Goal: Information Seeking & Learning: Learn about a topic

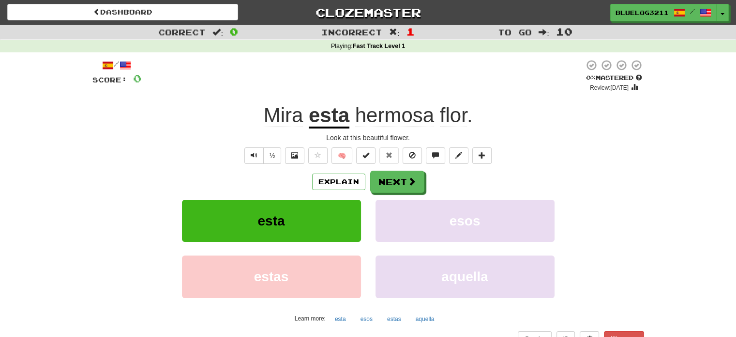
click at [329, 122] on u "esta" at bounding box center [329, 116] width 41 height 25
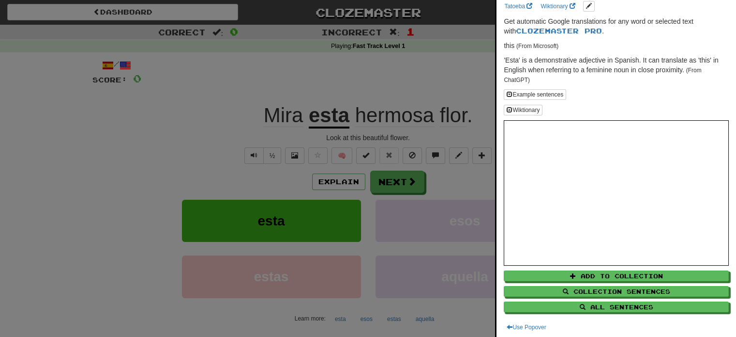
scroll to position [38, 0]
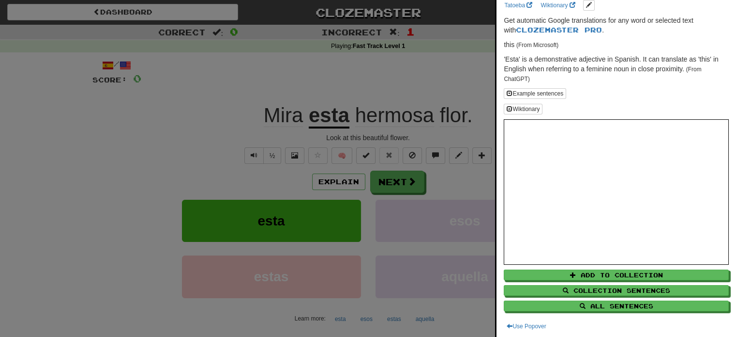
click at [207, 147] on div at bounding box center [368, 168] width 736 height 337
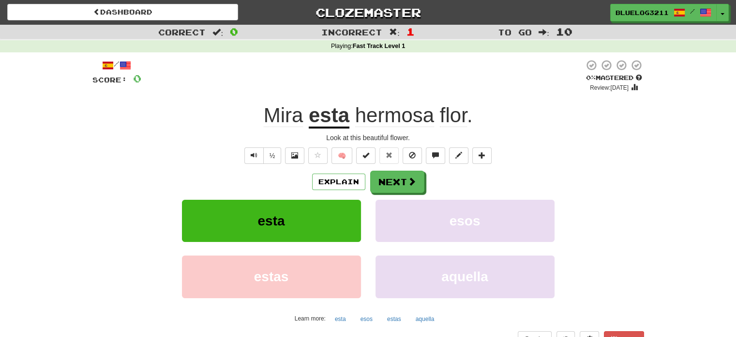
click at [447, 110] on span "flor" at bounding box center [453, 115] width 27 height 23
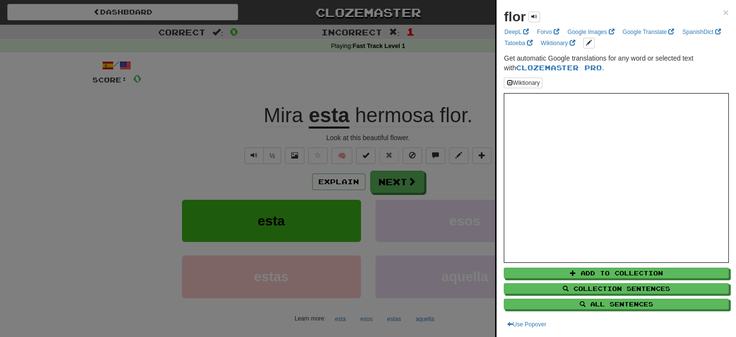
click at [447, 105] on div at bounding box center [368, 168] width 736 height 337
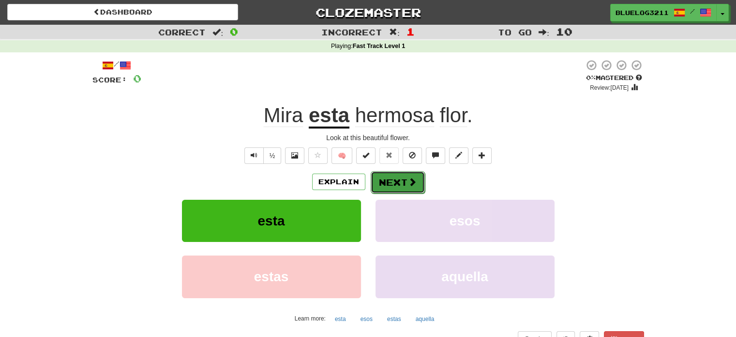
click at [408, 186] on span at bounding box center [412, 181] width 9 height 9
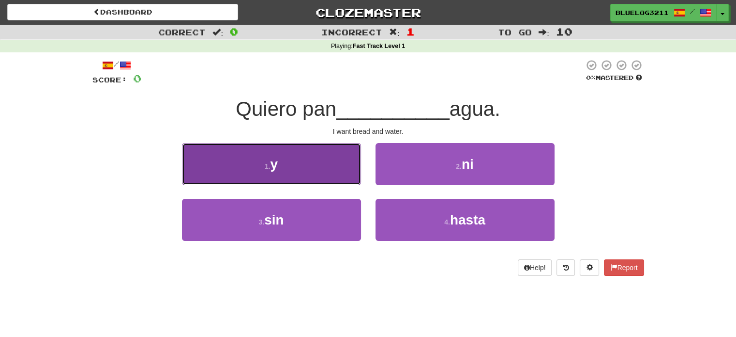
click at [301, 158] on button "1 . y" at bounding box center [271, 164] width 179 height 42
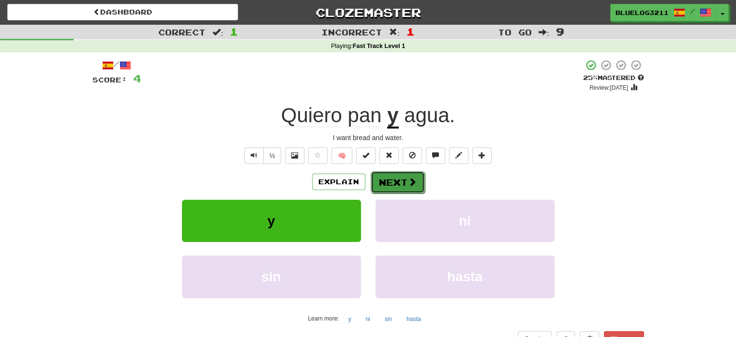
click at [393, 187] on button "Next" at bounding box center [398, 182] width 54 height 22
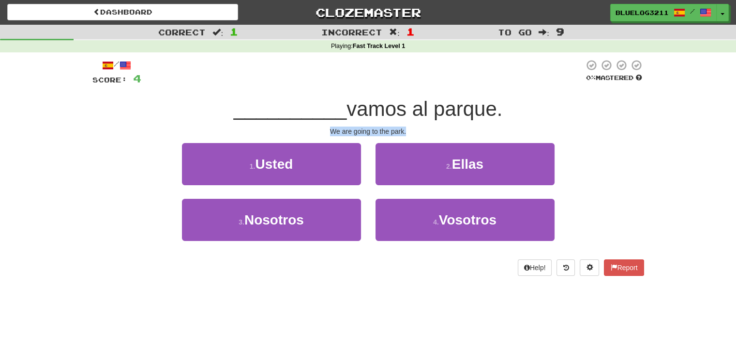
drag, startPoint x: 329, startPoint y: 131, endPoint x: 408, endPoint y: 125, distance: 79.1
click at [408, 125] on div "/ Score: 4 0 % Mastered __________ vamos al parque. We are going to the park. 1…" at bounding box center [368, 167] width 552 height 216
click at [389, 130] on div "We are going to the park." at bounding box center [368, 131] width 552 height 10
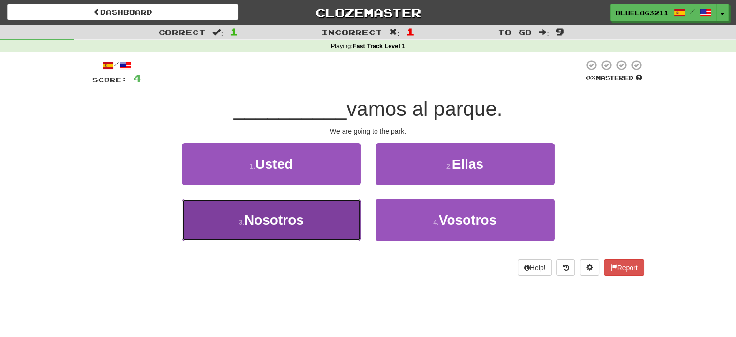
click at [298, 236] on button "3 . Nosotros" at bounding box center [271, 220] width 179 height 42
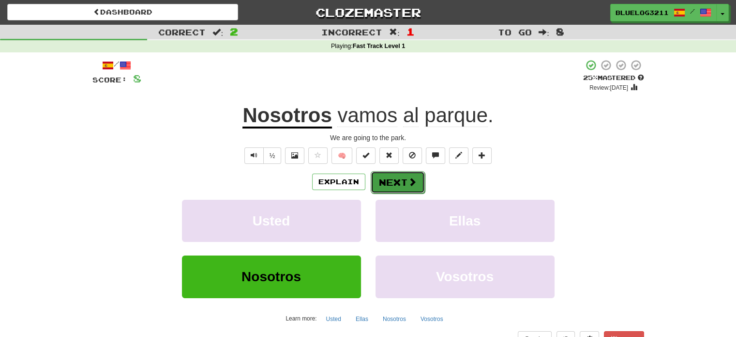
click at [399, 184] on button "Next" at bounding box center [398, 182] width 54 height 22
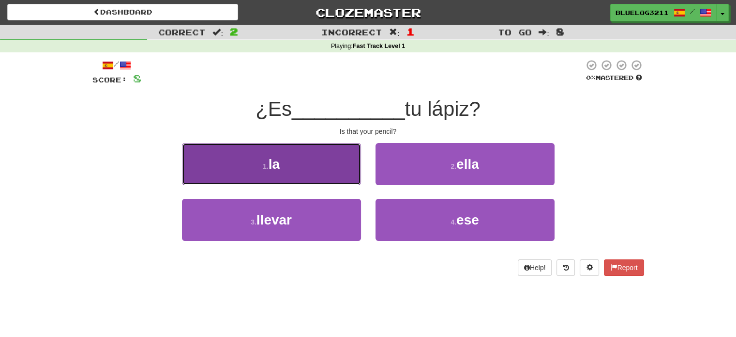
click at [321, 179] on button "1 . la" at bounding box center [271, 164] width 179 height 42
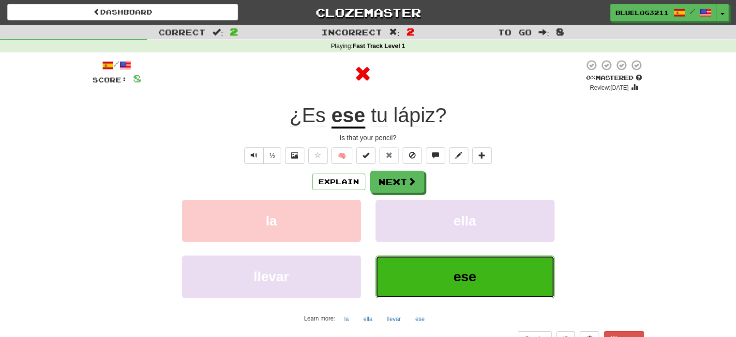
click at [469, 273] on span "ese" at bounding box center [465, 276] width 23 height 15
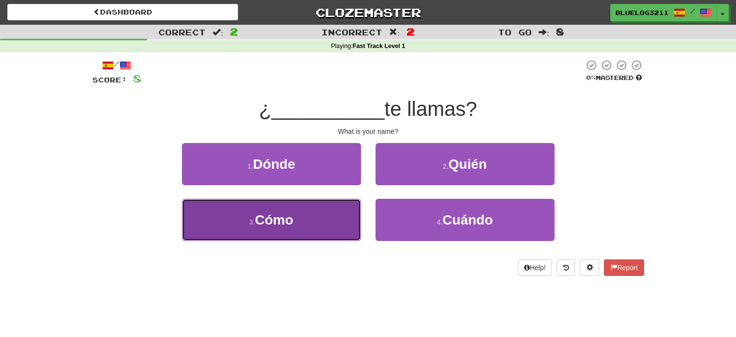
click at [297, 225] on button "3 . Cómo" at bounding box center [271, 220] width 179 height 42
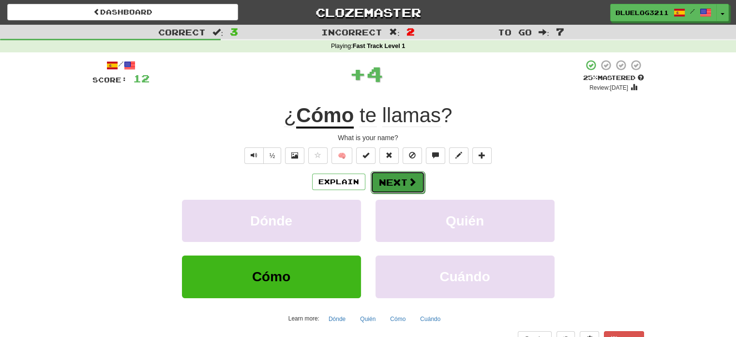
click at [406, 176] on button "Next" at bounding box center [398, 182] width 54 height 22
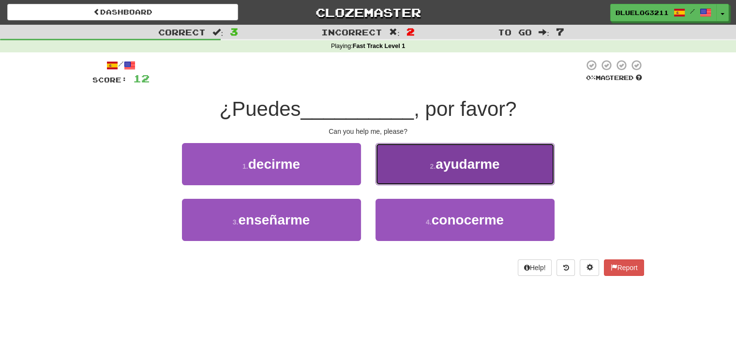
click at [445, 174] on button "2 . ayudarme" at bounding box center [465, 164] width 179 height 42
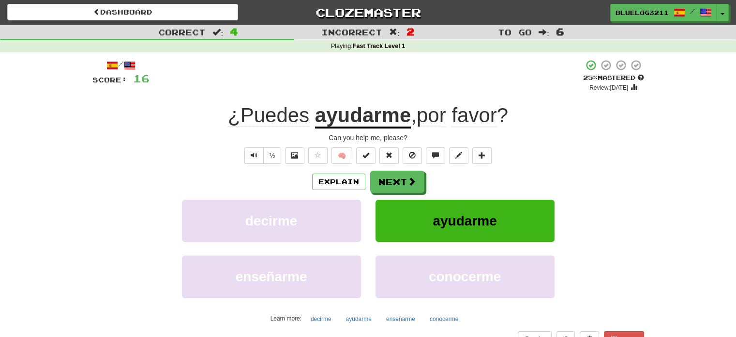
click at [258, 114] on span "¿Puedes" at bounding box center [268, 115] width 81 height 23
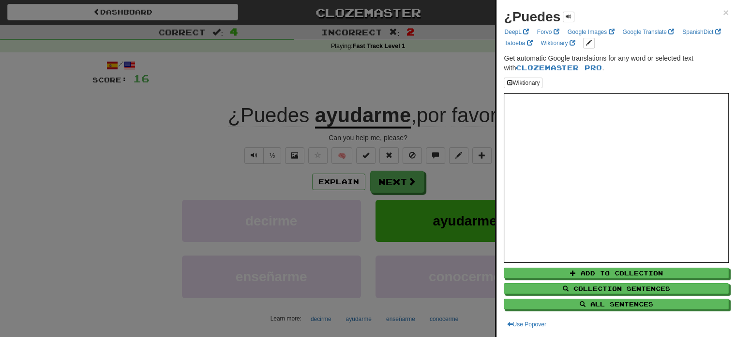
click at [159, 123] on div at bounding box center [368, 168] width 736 height 337
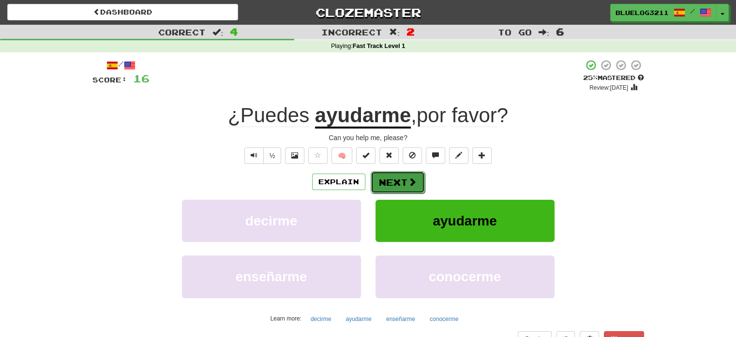
click at [414, 184] on span at bounding box center [412, 181] width 9 height 9
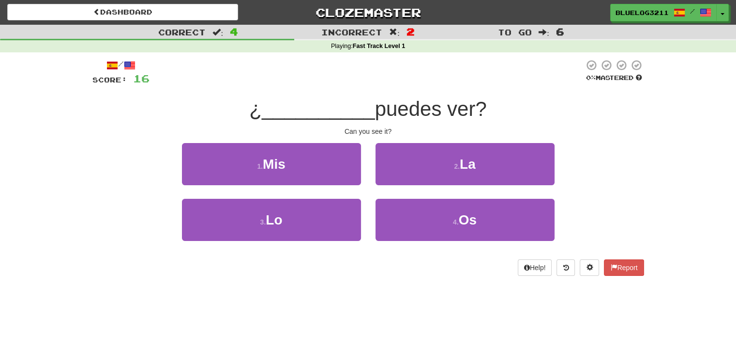
click at [396, 113] on span "puedes ver?" at bounding box center [431, 108] width 112 height 23
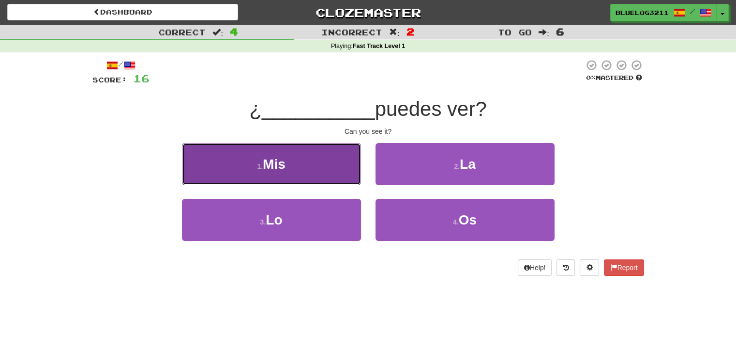
click at [271, 180] on button "1 . Mis" at bounding box center [271, 164] width 179 height 42
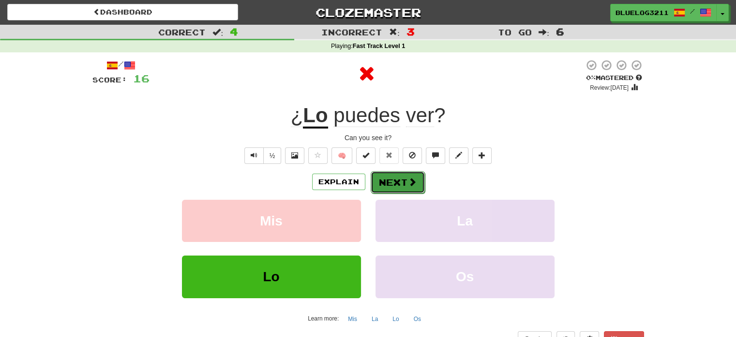
click at [406, 181] on button "Next" at bounding box center [398, 182] width 54 height 22
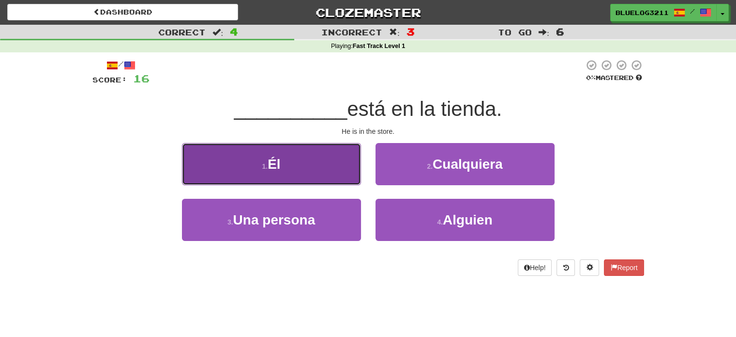
click at [308, 170] on button "1 . Él" at bounding box center [271, 164] width 179 height 42
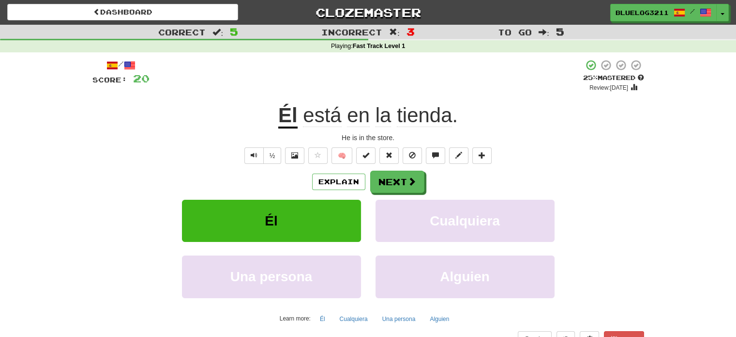
click at [428, 112] on span "tienda" at bounding box center [424, 115] width 55 height 23
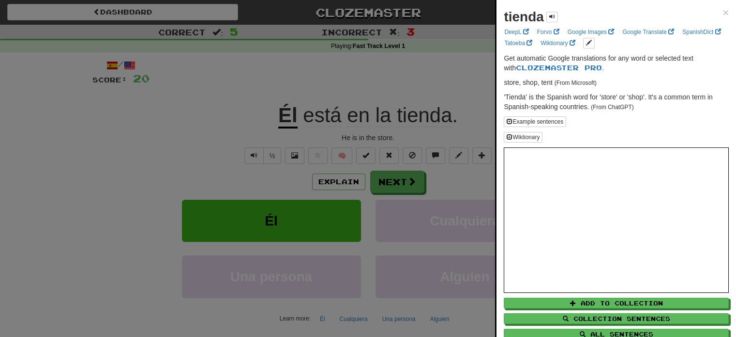
click at [320, 104] on div at bounding box center [368, 168] width 736 height 337
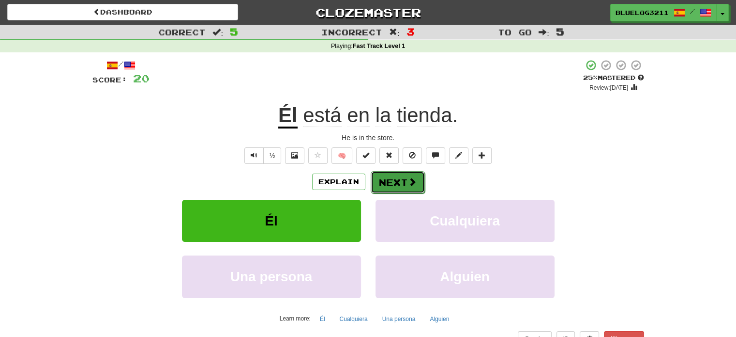
click at [383, 183] on button "Next" at bounding box center [398, 182] width 54 height 22
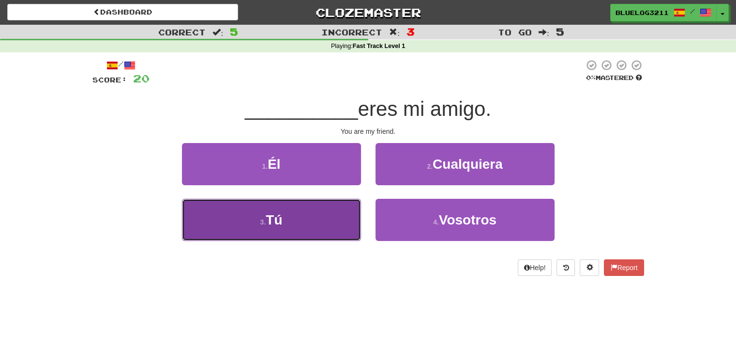
click at [282, 209] on button "3 . Tú" at bounding box center [271, 220] width 179 height 42
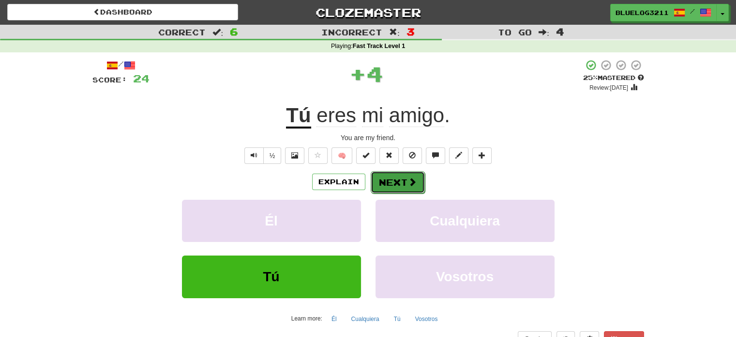
click at [400, 176] on button "Next" at bounding box center [398, 182] width 54 height 22
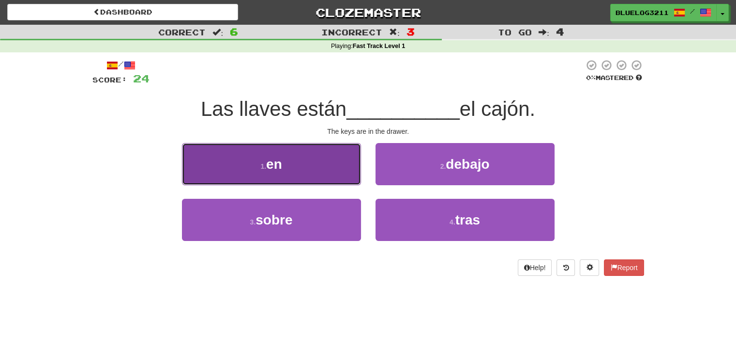
click at [337, 156] on button "1 . en" at bounding box center [271, 164] width 179 height 42
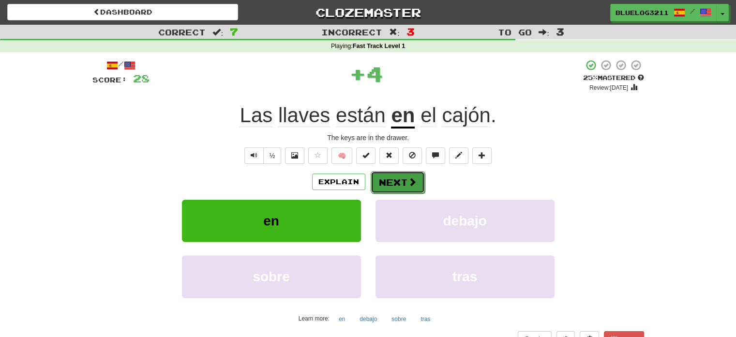
click at [409, 185] on span at bounding box center [412, 181] width 9 height 9
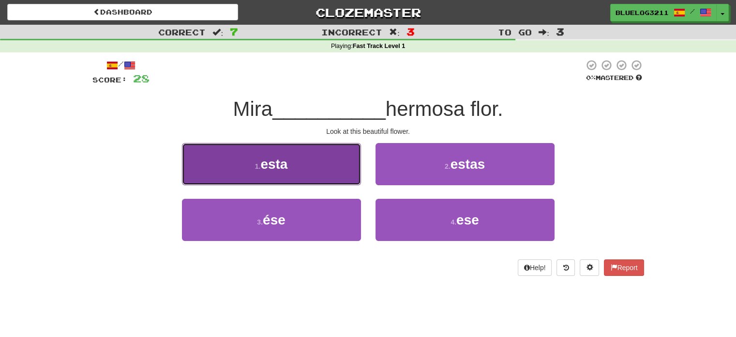
click at [316, 174] on button "1 . esta" at bounding box center [271, 164] width 179 height 42
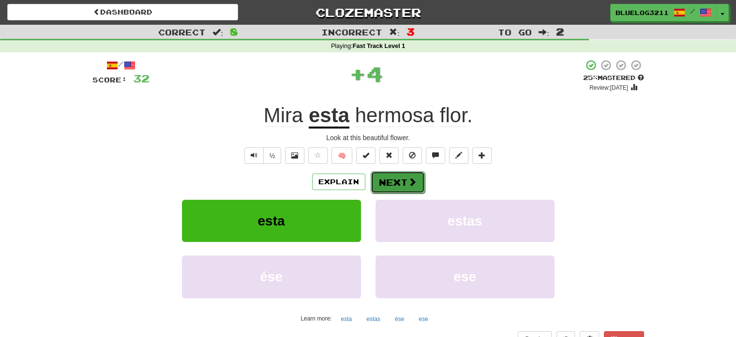
click at [385, 179] on button "Next" at bounding box center [398, 182] width 54 height 22
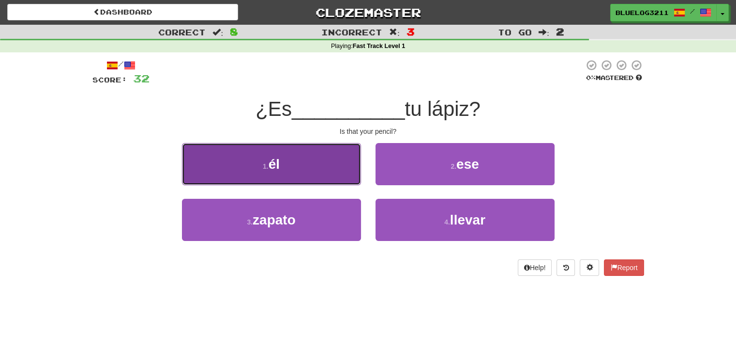
click at [325, 171] on button "1 . él" at bounding box center [271, 164] width 179 height 42
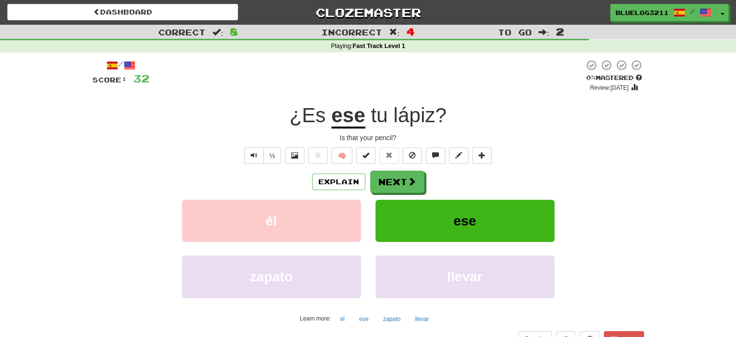
click at [351, 113] on u "ese" at bounding box center [349, 116] width 34 height 25
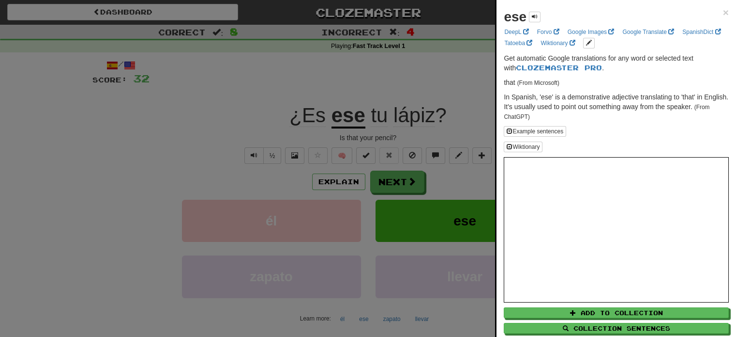
click at [327, 131] on div at bounding box center [368, 168] width 736 height 337
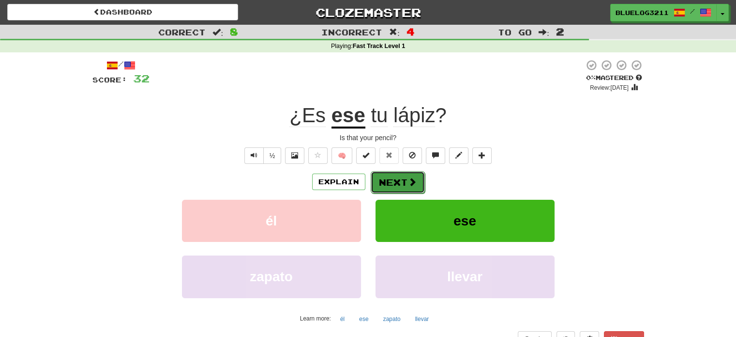
click at [389, 182] on button "Next" at bounding box center [398, 182] width 54 height 22
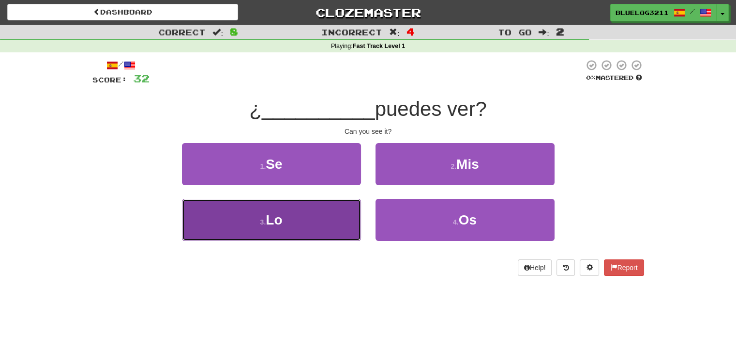
click at [293, 211] on button "3 . Lo" at bounding box center [271, 220] width 179 height 42
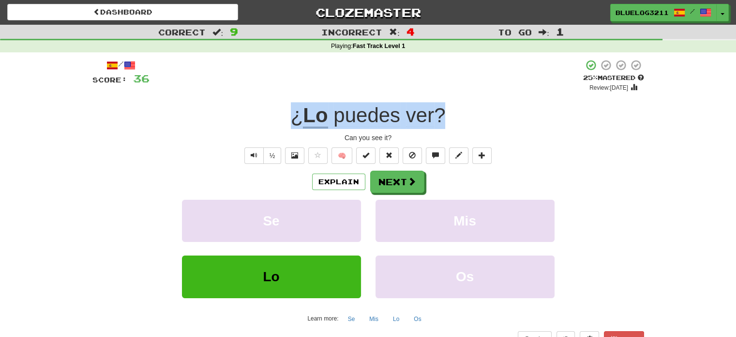
drag, startPoint x: 446, startPoint y: 120, endPoint x: 290, endPoint y: 124, distance: 156.9
click at [290, 124] on div "¿ Lo puedes ver ?" at bounding box center [368, 115] width 552 height 27
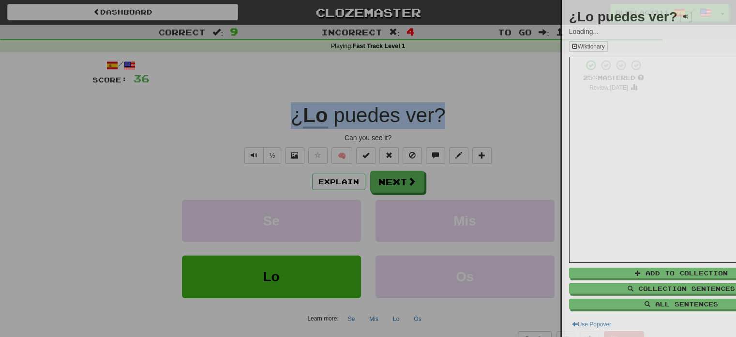
copy div "¿ Lo puedes ver ?"
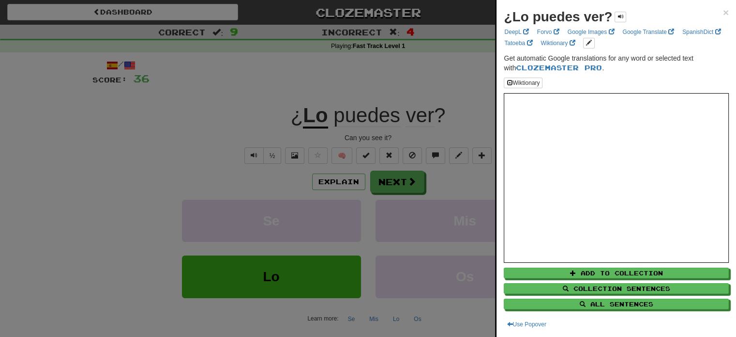
click at [455, 60] on div at bounding box center [368, 168] width 736 height 337
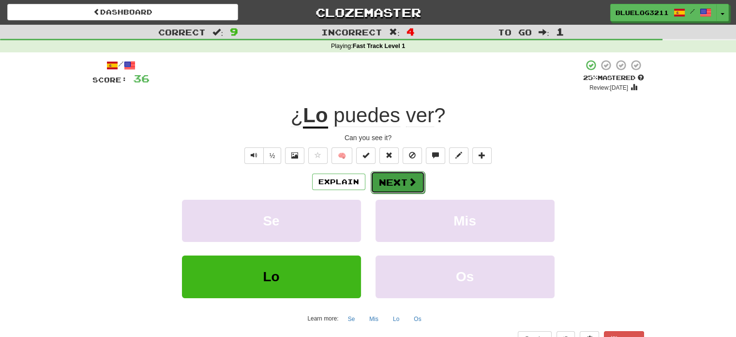
click at [403, 173] on button "Next" at bounding box center [398, 182] width 54 height 22
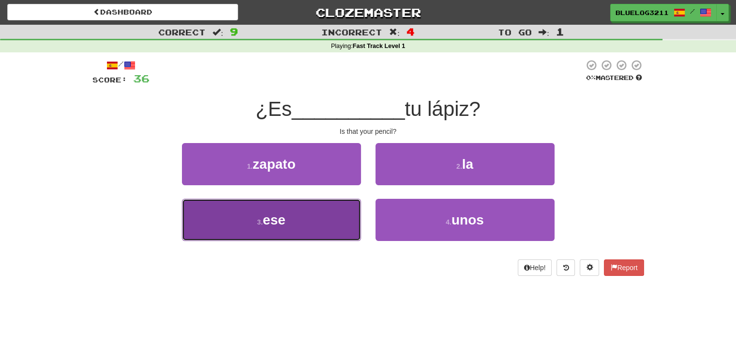
click at [311, 213] on button "3 . ese" at bounding box center [271, 220] width 179 height 42
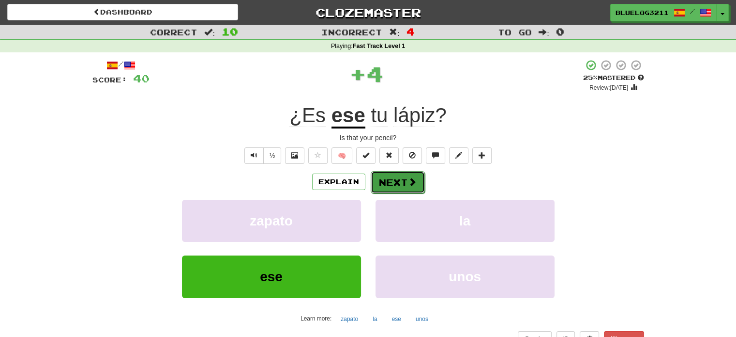
click at [387, 185] on button "Next" at bounding box center [398, 182] width 54 height 22
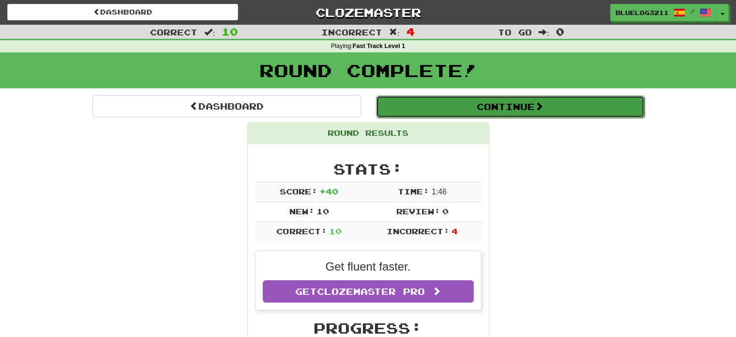
click at [469, 101] on button "Continue" at bounding box center [510, 106] width 269 height 22
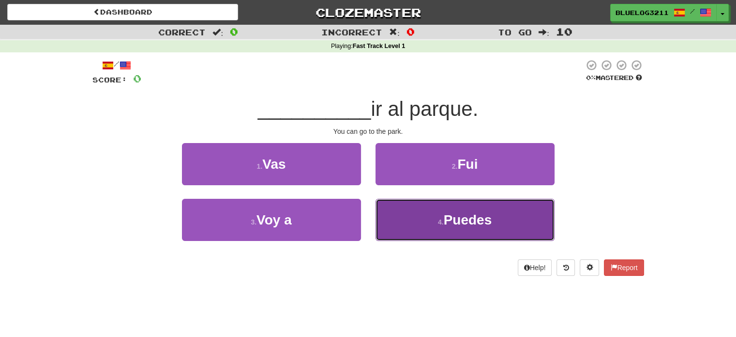
click at [422, 221] on button "4 . Puedes" at bounding box center [465, 220] width 179 height 42
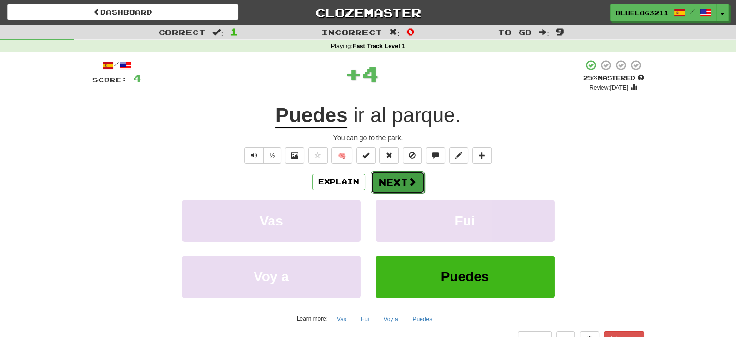
click at [391, 173] on button "Next" at bounding box center [398, 182] width 54 height 22
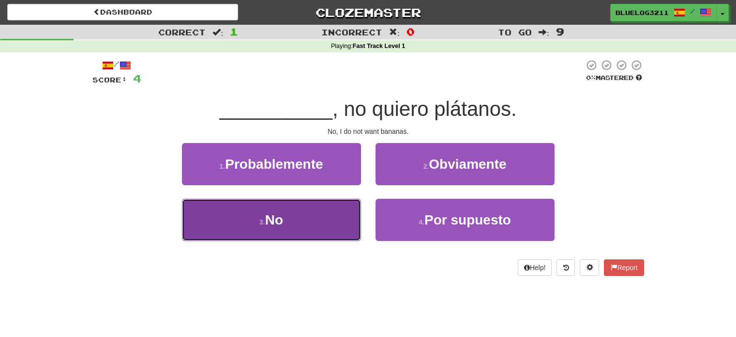
click at [302, 219] on button "3 . No" at bounding box center [271, 220] width 179 height 42
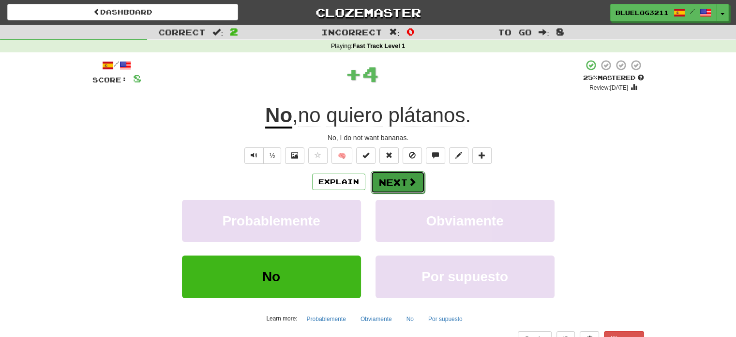
click at [389, 180] on button "Next" at bounding box center [398, 182] width 54 height 22
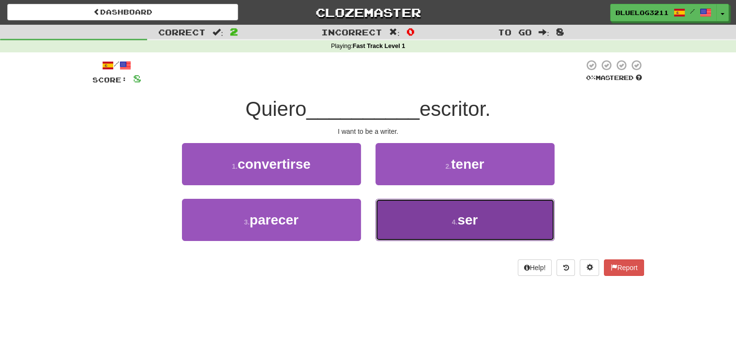
click at [465, 222] on span "ser" at bounding box center [468, 219] width 20 height 15
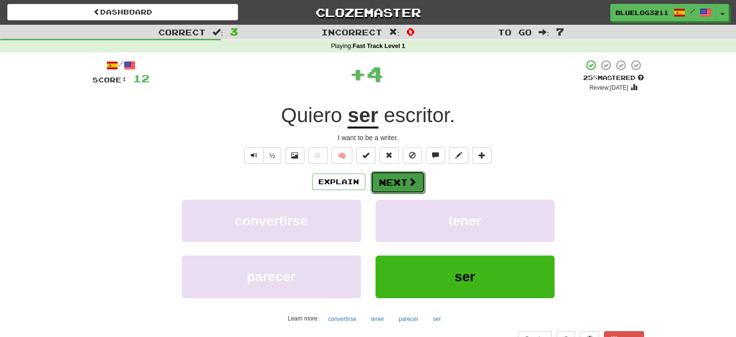
click at [410, 185] on span at bounding box center [412, 181] width 9 height 9
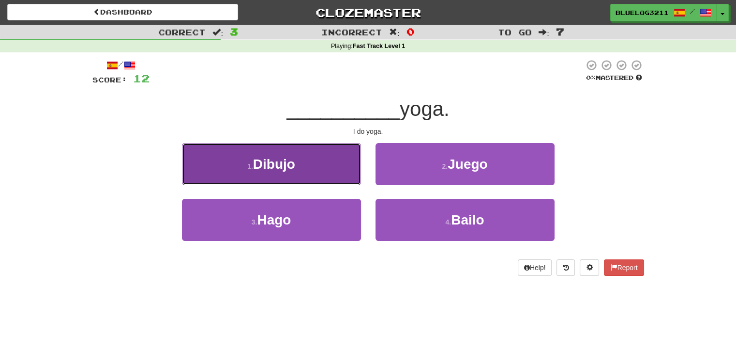
click at [308, 172] on button "1 . [GEOGRAPHIC_DATA]" at bounding box center [271, 164] width 179 height 42
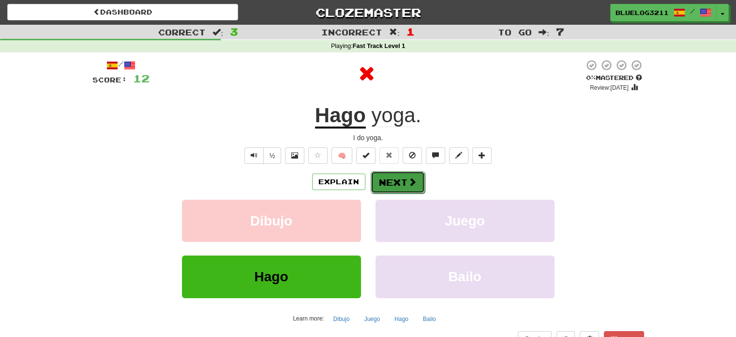
click at [384, 182] on button "Next" at bounding box center [398, 182] width 54 height 22
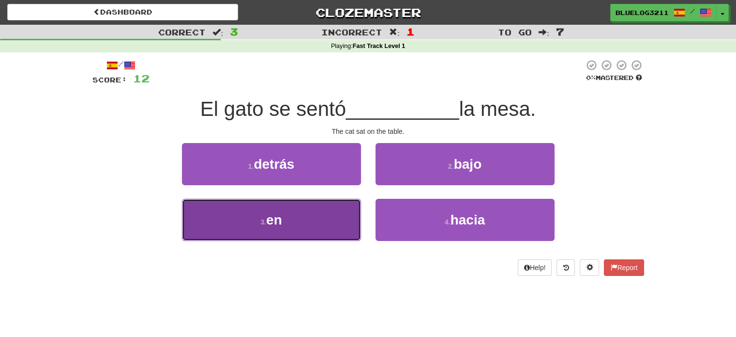
click at [324, 230] on button "3 . en" at bounding box center [271, 220] width 179 height 42
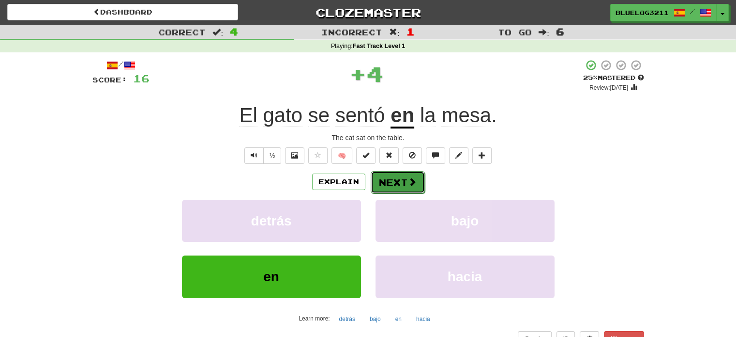
click at [414, 177] on span at bounding box center [412, 181] width 9 height 9
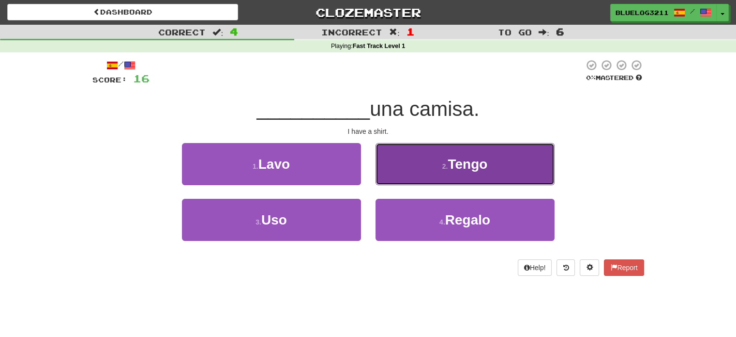
click at [431, 174] on button "2 . Tengo" at bounding box center [465, 164] width 179 height 42
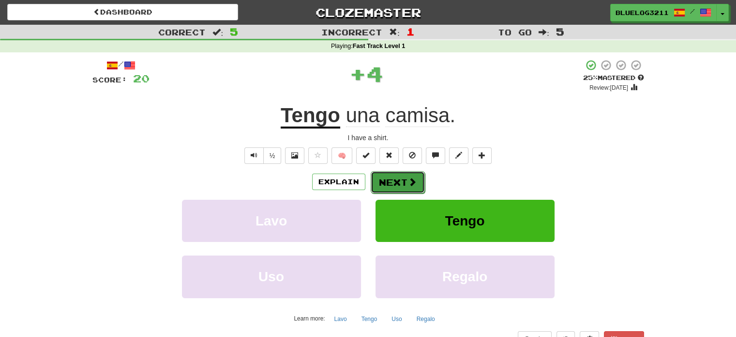
click at [382, 182] on button "Next" at bounding box center [398, 182] width 54 height 22
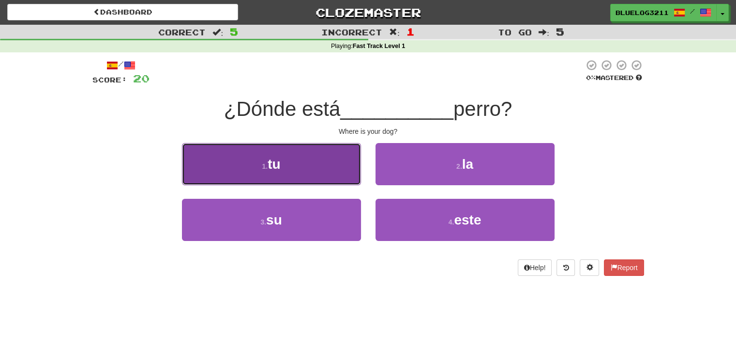
click at [289, 170] on button "1 . tu" at bounding box center [271, 164] width 179 height 42
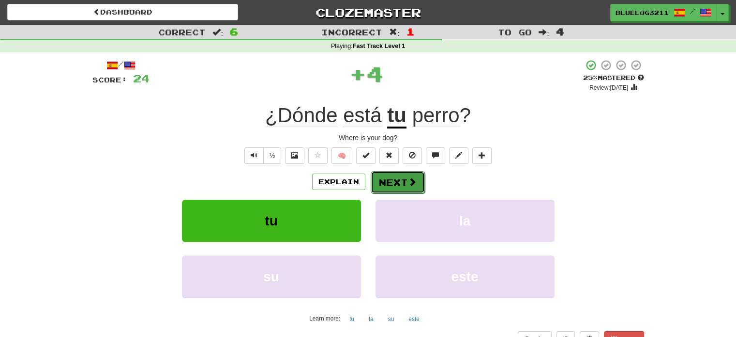
click at [387, 187] on button "Next" at bounding box center [398, 182] width 54 height 22
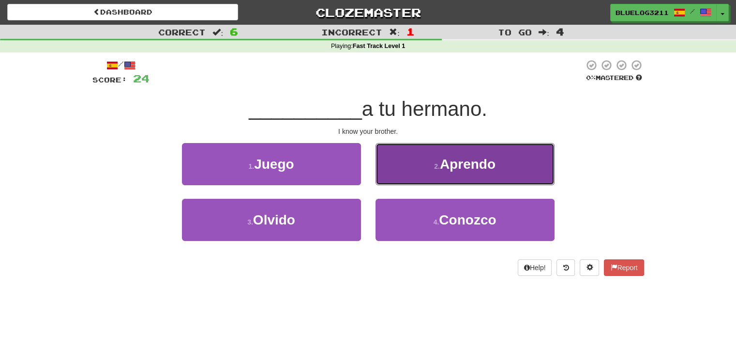
click at [460, 170] on span "Aprendo" at bounding box center [468, 163] width 56 height 15
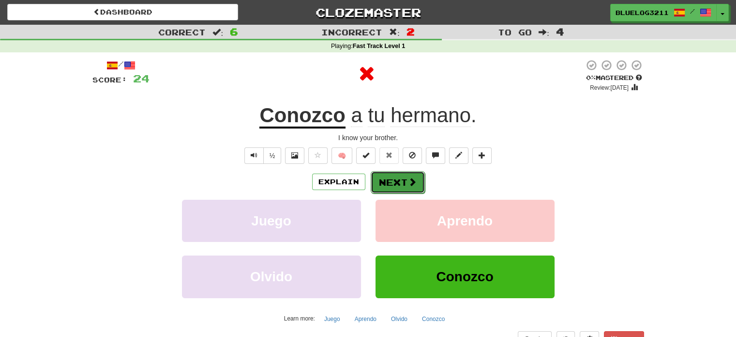
click at [377, 180] on button "Next" at bounding box center [398, 182] width 54 height 22
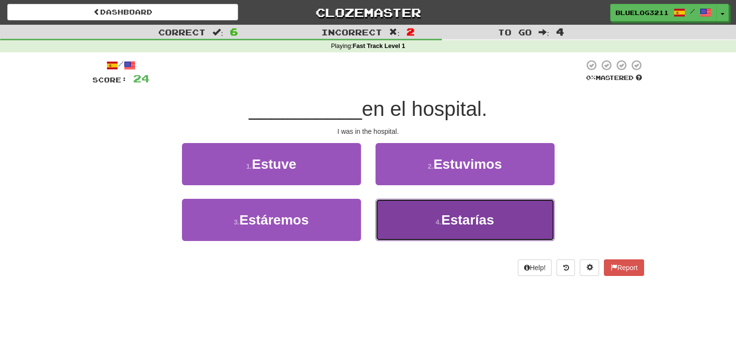
click at [407, 212] on button "4 . Estarías" at bounding box center [465, 220] width 179 height 42
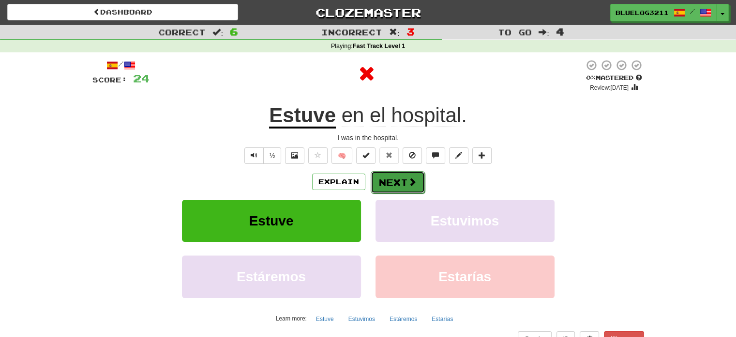
click at [380, 188] on button "Next" at bounding box center [398, 182] width 54 height 22
